Goal: Information Seeking & Learning: Learn about a topic

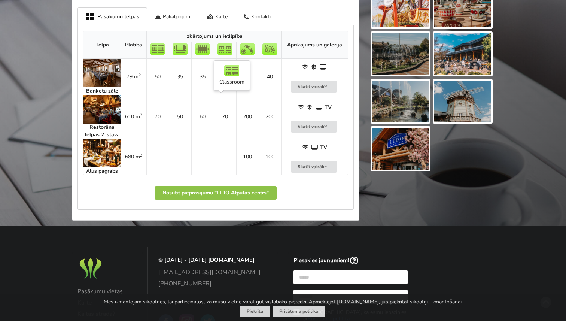
scroll to position [406, 0]
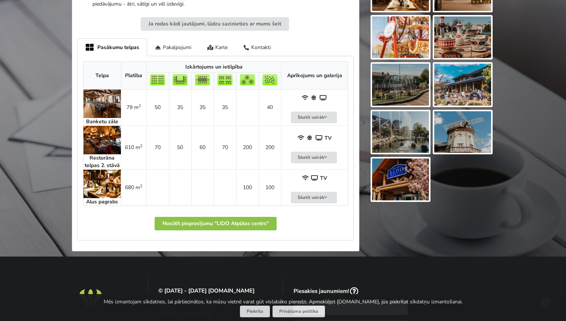
click at [110, 108] on img at bounding box center [101, 103] width 37 height 28
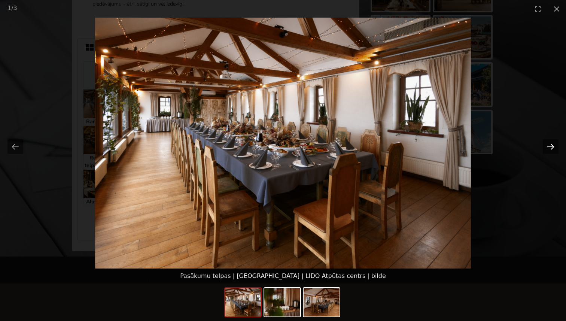
click at [552, 148] on button "Next slide" at bounding box center [551, 146] width 16 height 15
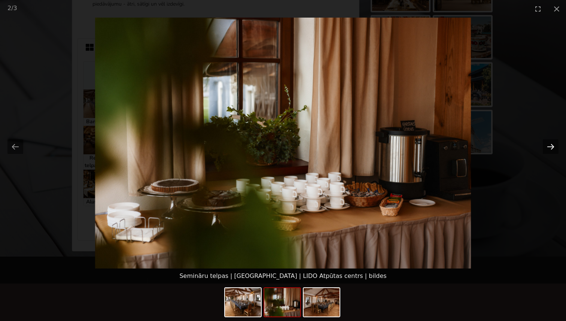
click at [552, 148] on button "Next slide" at bounding box center [551, 146] width 16 height 15
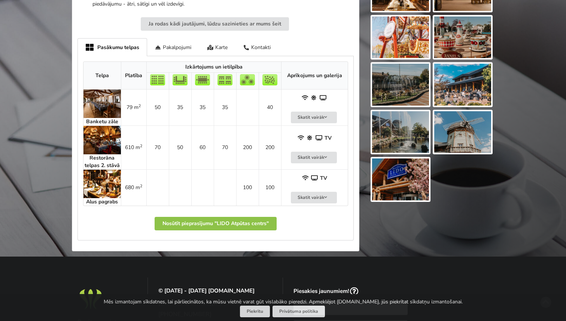
click at [97, 144] on img at bounding box center [101, 140] width 37 height 28
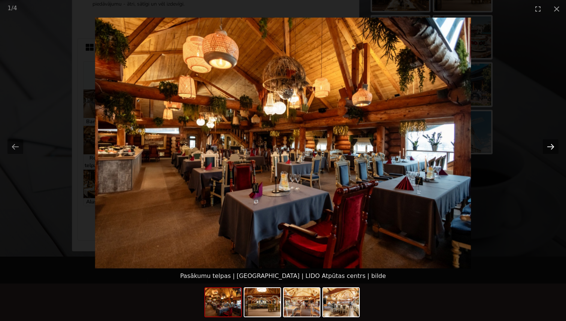
click at [550, 150] on button "Next slide" at bounding box center [551, 146] width 16 height 15
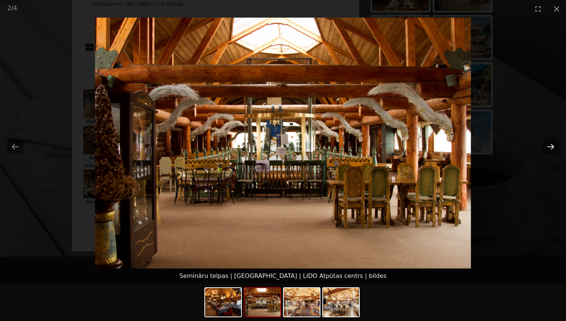
click at [550, 150] on button "Next slide" at bounding box center [551, 146] width 16 height 15
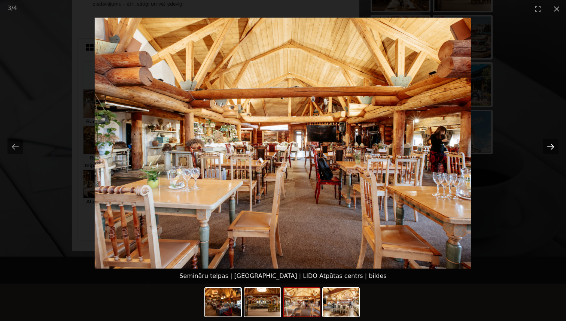
click at [550, 150] on button "Next slide" at bounding box center [551, 146] width 16 height 15
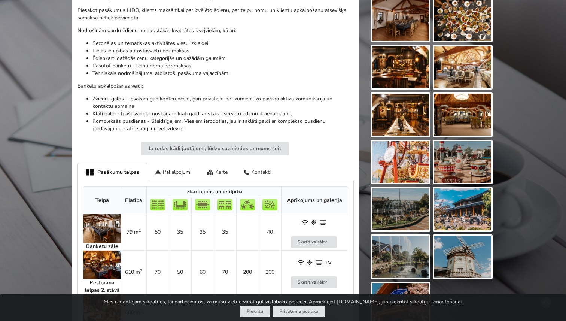
scroll to position [276, 0]
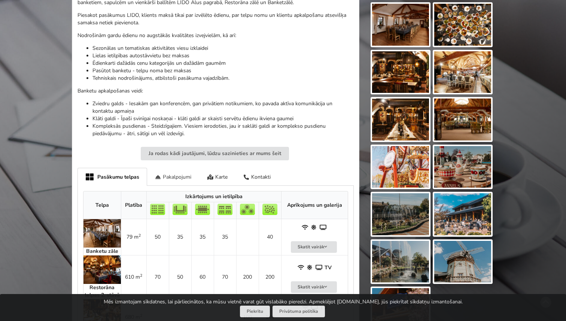
click at [176, 179] on div "Pakalpojumi" at bounding box center [173, 177] width 52 height 18
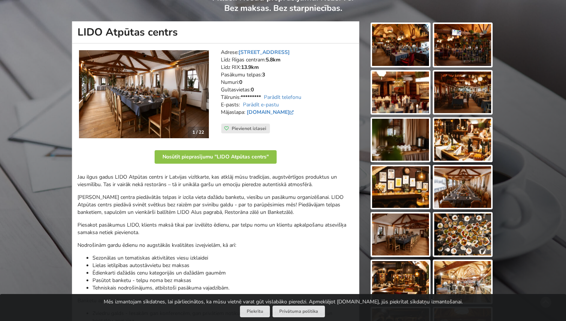
scroll to position [0, 0]
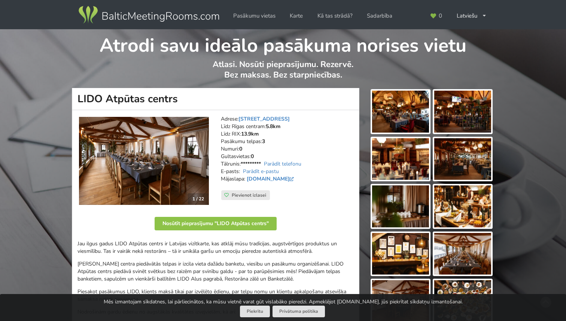
click at [187, 174] on img at bounding box center [144, 161] width 130 height 88
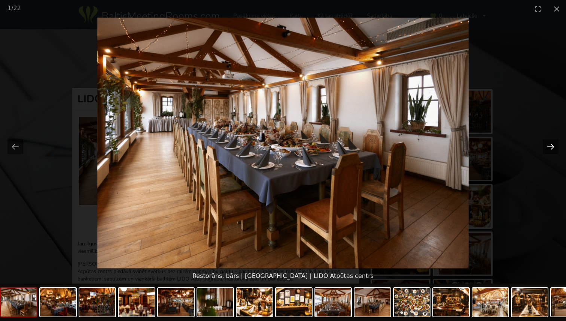
click at [543, 145] on button "Next slide" at bounding box center [551, 146] width 16 height 15
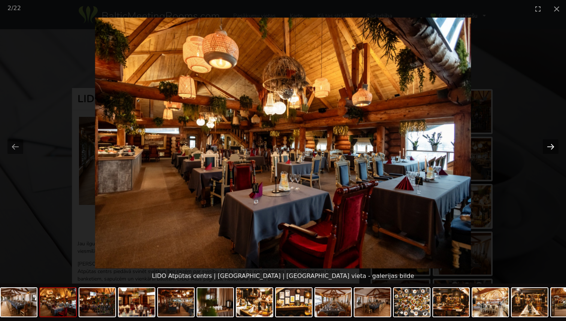
click at [544, 144] on button "Next slide" at bounding box center [551, 146] width 16 height 15
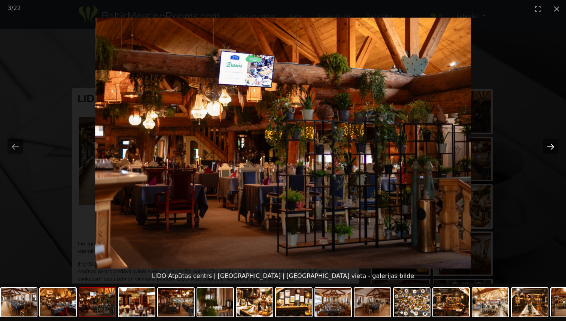
click at [544, 145] on button "Next slide" at bounding box center [551, 146] width 16 height 15
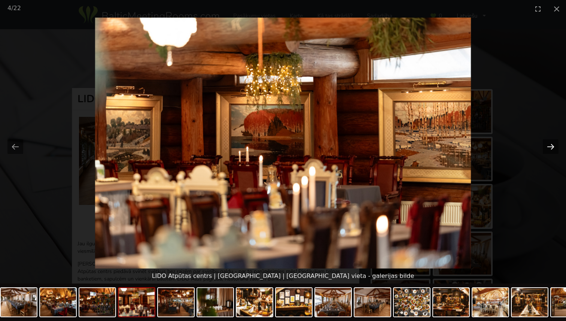
click at [544, 145] on button "Next slide" at bounding box center [551, 146] width 16 height 15
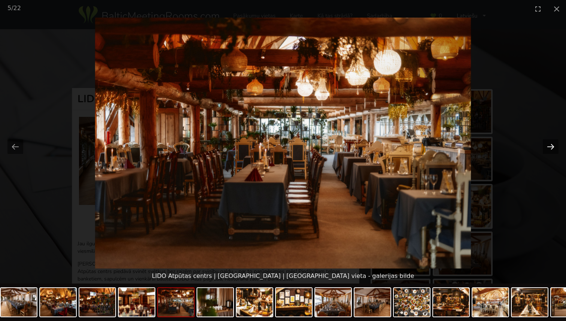
click at [544, 145] on button "Next slide" at bounding box center [551, 146] width 16 height 15
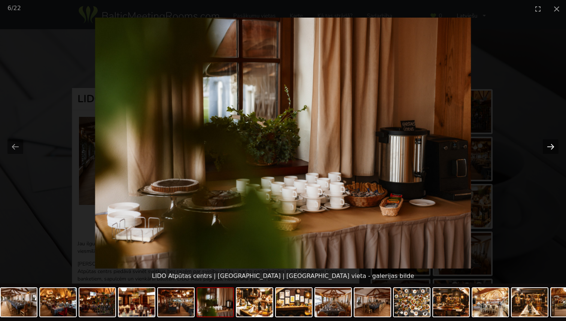
click at [544, 145] on button "Next slide" at bounding box center [551, 146] width 16 height 15
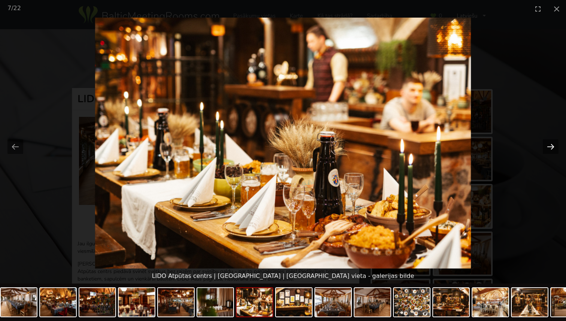
click at [544, 145] on button "Next slide" at bounding box center [551, 146] width 16 height 15
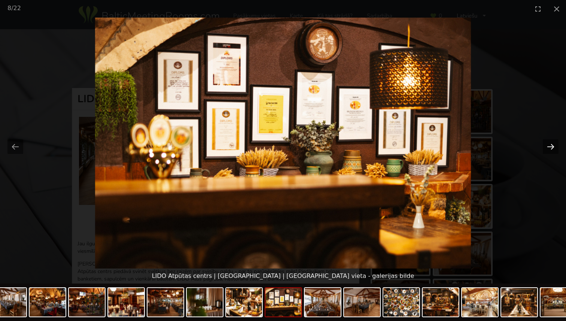
click at [544, 145] on button "Next slide" at bounding box center [551, 146] width 16 height 15
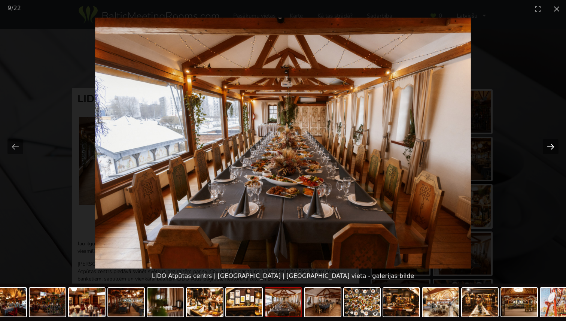
click at [544, 145] on button "Next slide" at bounding box center [551, 146] width 16 height 15
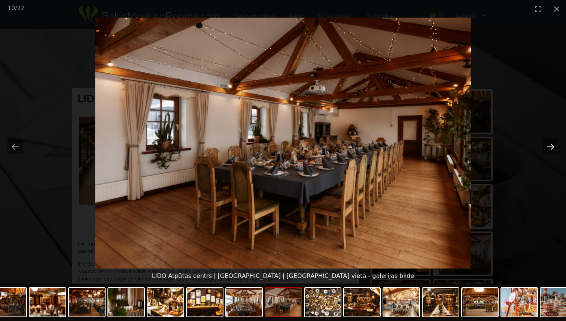
click at [544, 145] on button "Next slide" at bounding box center [551, 146] width 16 height 15
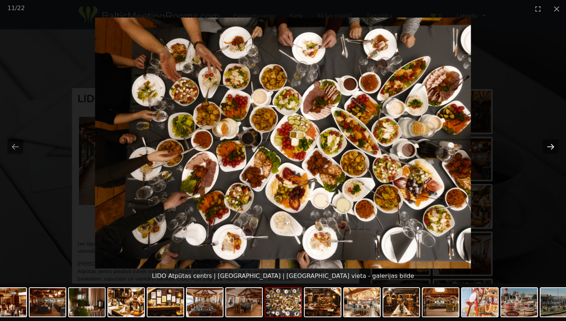
click at [544, 145] on button "Next slide" at bounding box center [551, 146] width 16 height 15
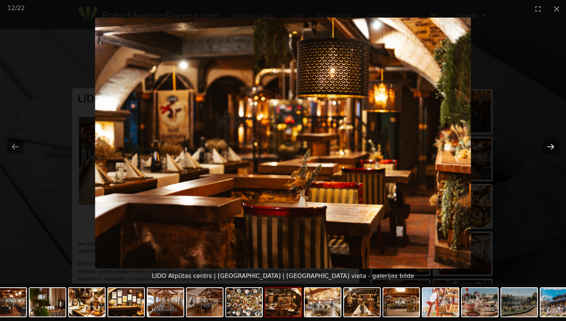
click at [544, 145] on button "Next slide" at bounding box center [551, 146] width 16 height 15
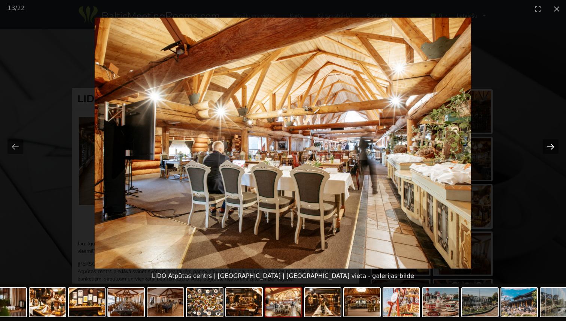
click at [544, 145] on button "Next slide" at bounding box center [551, 146] width 16 height 15
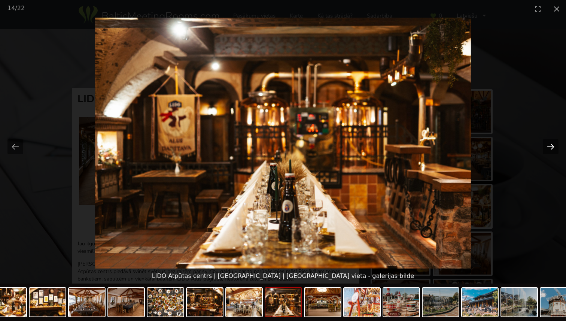
click at [544, 145] on button "Next slide" at bounding box center [551, 146] width 16 height 15
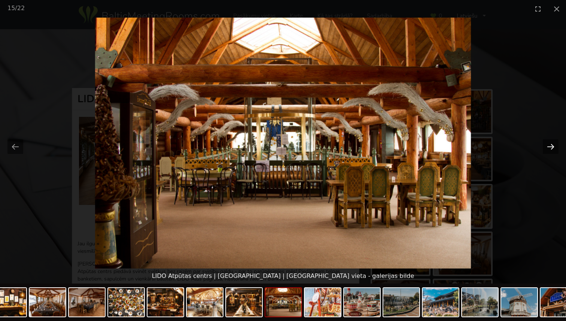
click at [544, 145] on button "Next slide" at bounding box center [551, 146] width 16 height 15
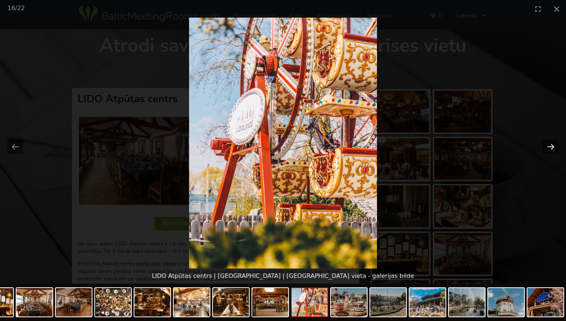
click at [544, 145] on button "Next slide" at bounding box center [551, 146] width 16 height 15
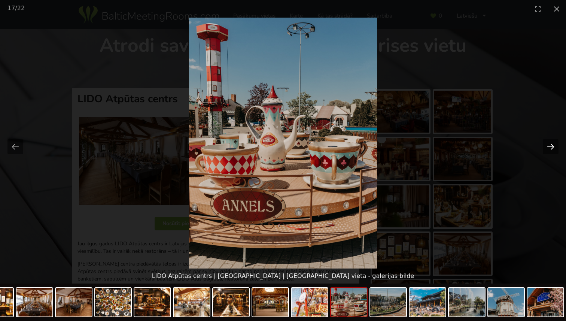
click at [544, 145] on button "Next slide" at bounding box center [551, 146] width 16 height 15
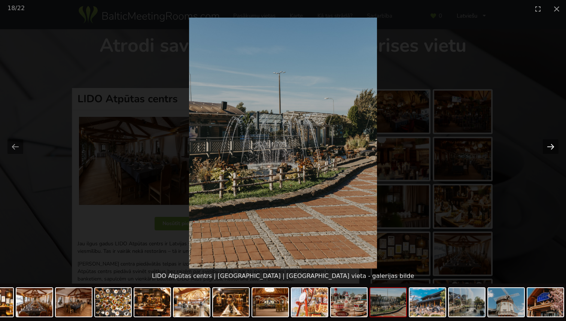
click at [544, 145] on button "Next slide" at bounding box center [551, 146] width 16 height 15
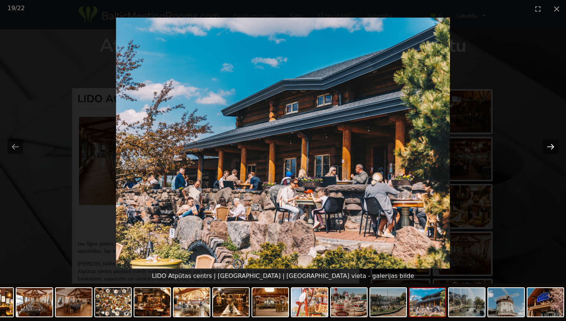
click at [544, 145] on button "Next slide" at bounding box center [551, 146] width 16 height 15
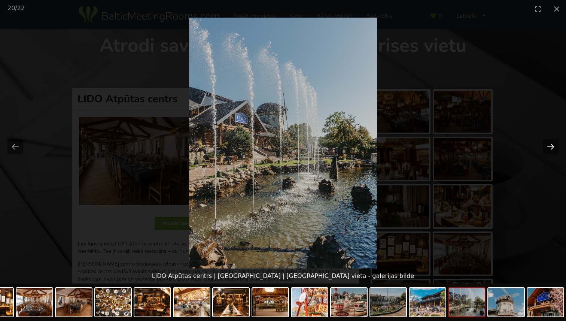
click at [544, 145] on button "Next slide" at bounding box center [551, 146] width 16 height 15
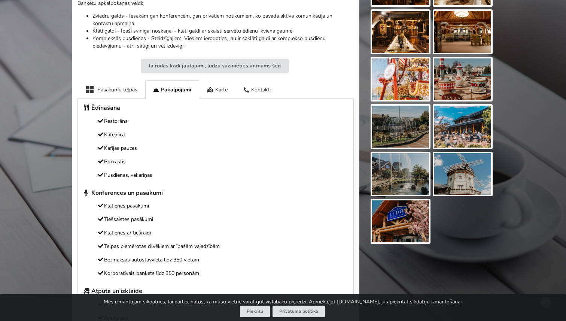
scroll to position [364, 0]
click at [218, 86] on div "Karte" at bounding box center [217, 89] width 36 height 18
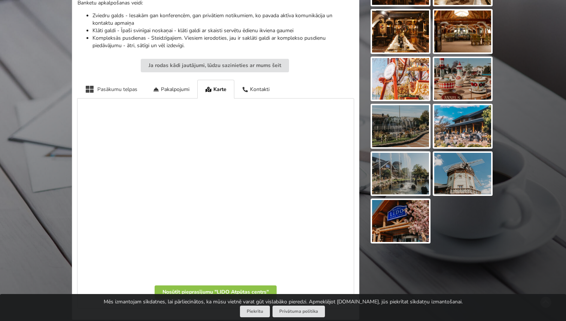
click at [125, 87] on div "Pasākumu telpas" at bounding box center [111, 89] width 68 height 18
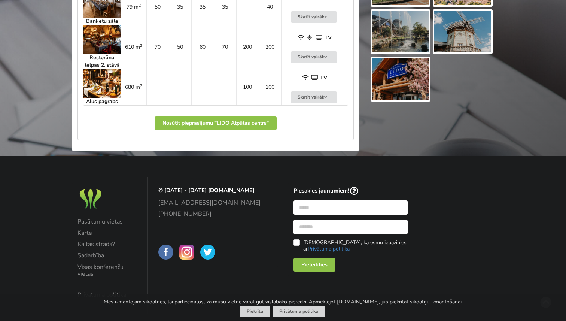
scroll to position [519, 0]
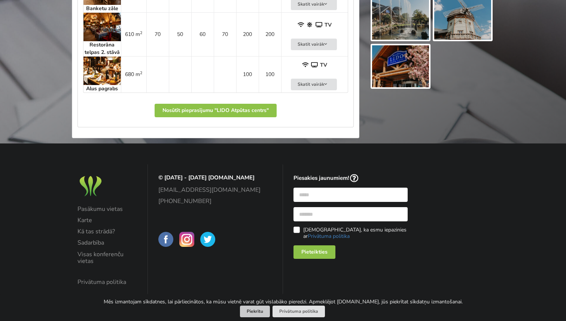
click at [259, 315] on button "Piekrītu" at bounding box center [255, 311] width 30 height 12
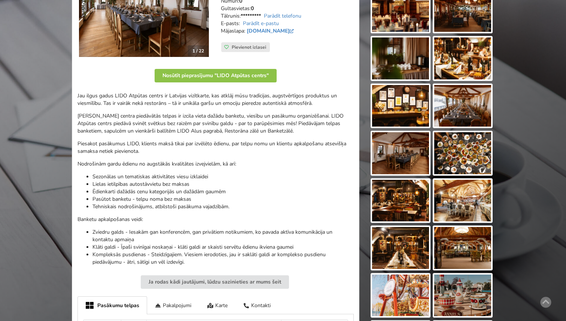
scroll to position [0, 0]
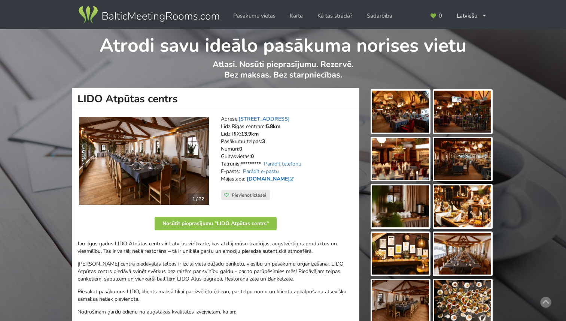
click at [274, 178] on link "[DOMAIN_NAME]" at bounding box center [271, 178] width 49 height 7
